Goal: Task Accomplishment & Management: Complete application form

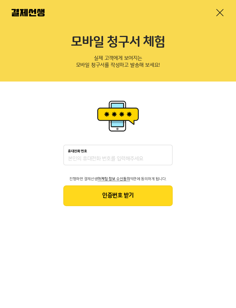
click at [152, 158] on input "휴대전화 번호" at bounding box center [118, 159] width 100 height 7
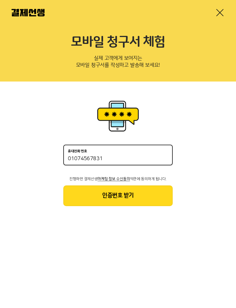
type input "01074567831"
click at [116, 200] on button "인증번호 받기" at bounding box center [117, 196] width 109 height 21
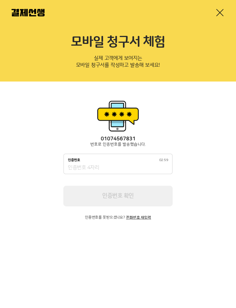
click at [120, 165] on input "인증번호 02:59" at bounding box center [118, 168] width 100 height 7
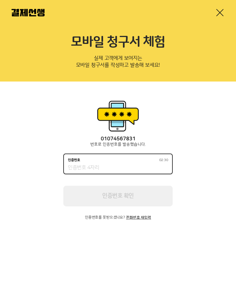
type input "2"
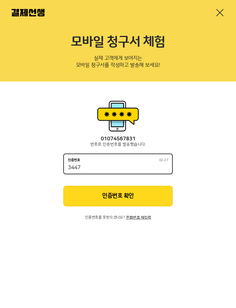
type input "3447"
click at [156, 200] on button "인증번호 확인" at bounding box center [117, 196] width 109 height 21
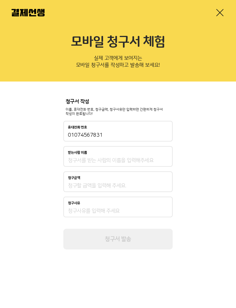
click at [155, 162] on input "받는사람 이름" at bounding box center [118, 160] width 100 height 7
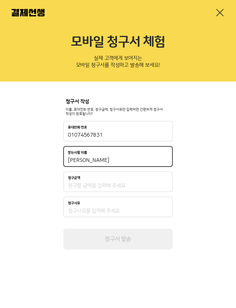
type input "[PERSON_NAME]"
click at [143, 187] on input "청구금액" at bounding box center [118, 186] width 100 height 7
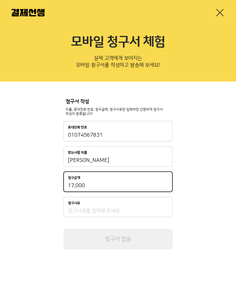
type input "170,000"
click at [192, 202] on div "청구서 작성 이름, 휴대전화 번호, 청구금액, 청구사유만 입력하면 간편하게 청구서 작성이 완료됩니다! 휴대전화 번호 [PHONE_NUMBER]…" at bounding box center [118, 175] width 236 height 186
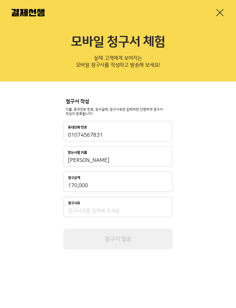
click at [152, 213] on input "청구사유" at bounding box center [118, 211] width 100 height 7
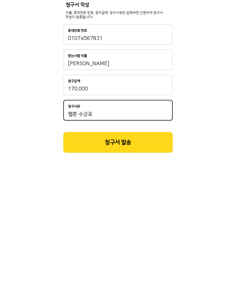
type input "웹툰 수강료"
click at [153, 229] on button "청구서 발송" at bounding box center [117, 239] width 109 height 21
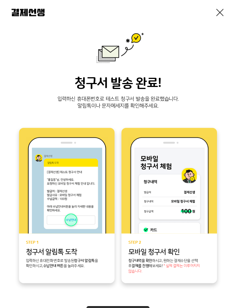
scroll to position [11, 0]
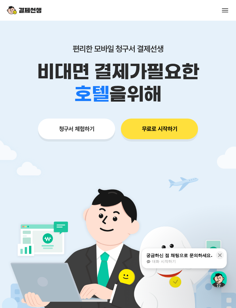
click at [218, 258] on icon at bounding box center [220, 256] width 6 height 6
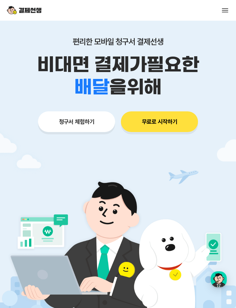
scroll to position [19, 0]
